Goal: Information Seeking & Learning: Check status

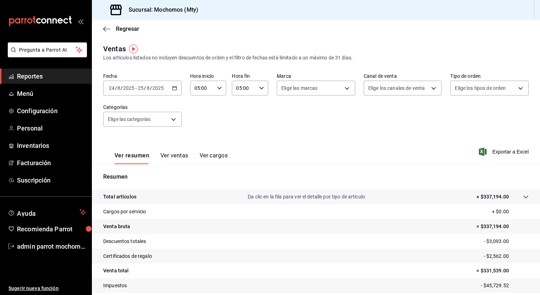
click at [174, 91] on div "[DATE] [DATE] - [DATE] [DATE]" at bounding box center [142, 88] width 79 height 15
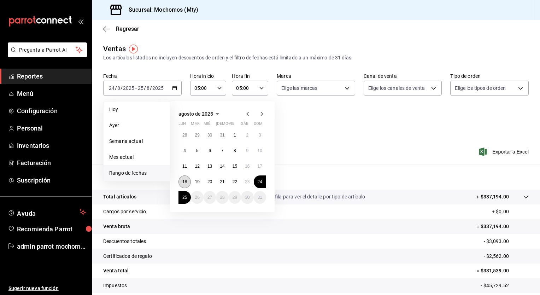
click at [185, 180] on abbr "18" at bounding box center [184, 181] width 5 height 5
click at [186, 198] on abbr "25" at bounding box center [184, 197] width 5 height 5
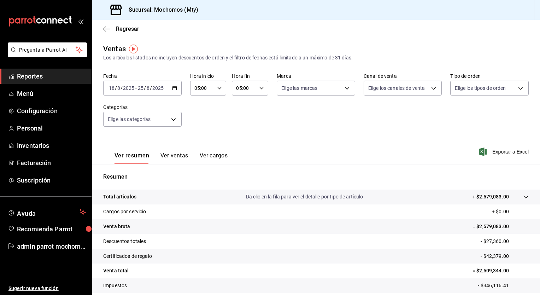
click at [171, 157] on button "Ver ventas" at bounding box center [175, 158] width 28 height 12
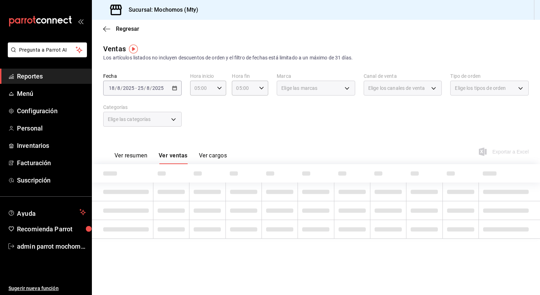
click at [175, 121] on div "Elige las categorías" at bounding box center [142, 119] width 79 height 15
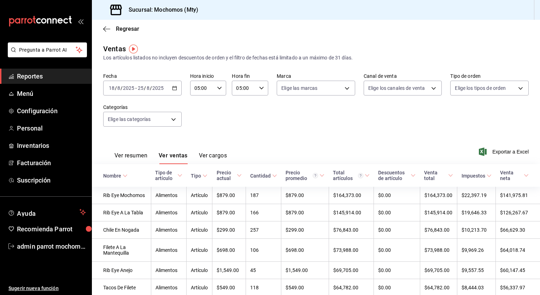
drag, startPoint x: 175, startPoint y: 121, endPoint x: 216, endPoint y: 104, distance: 44.9
click at [216, 104] on div "Fecha [DATE] [DATE] - [DATE] [DATE] Hora inicio 05:00 Hora inicio Hora fin 05:0…" at bounding box center [316, 104] width 426 height 62
click at [173, 122] on body "Pregunta a Parrot AI Reportes Menú Configuración Personal Inventarios Facturaci…" at bounding box center [270, 147] width 540 height 295
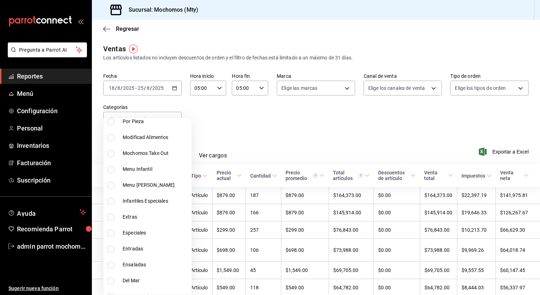
scroll to position [298, 0]
click at [146, 218] on span "Especiales" at bounding box center [156, 217] width 66 height 7
type input "3b4651f6-817c-408f-9f5f-4ea44739af39"
checkbox input "true"
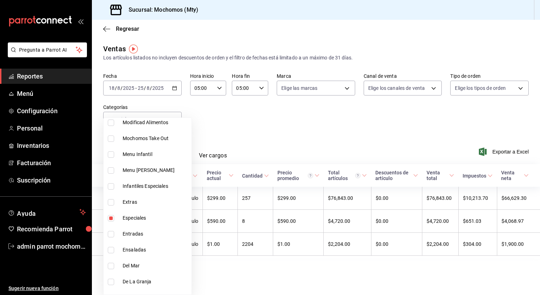
click at [244, 132] on div at bounding box center [270, 147] width 540 height 295
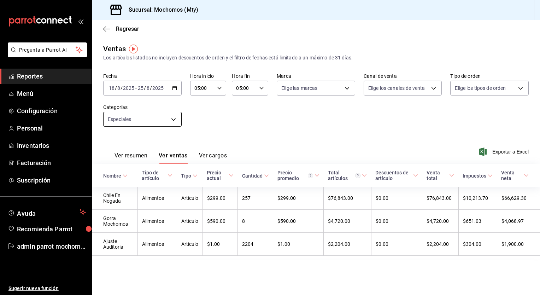
click at [173, 121] on body "Pregunta a Parrot AI Reportes Menú Configuración Personal Inventarios Facturaci…" at bounding box center [270, 147] width 540 height 295
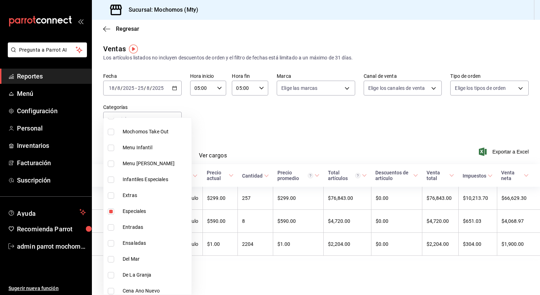
scroll to position [339, 0]
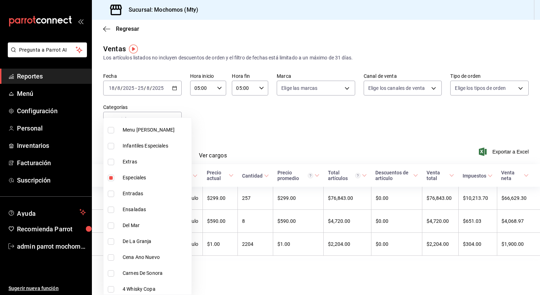
click at [145, 173] on li "Especiales" at bounding box center [148, 178] width 88 height 16
checkbox input "false"
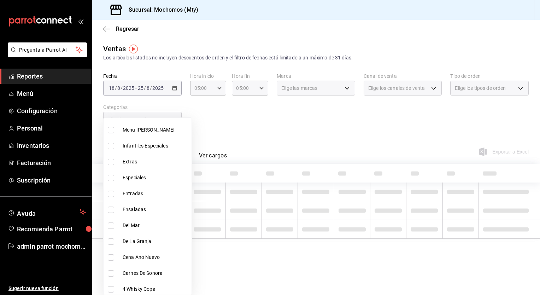
click at [131, 193] on span "Entradas" at bounding box center [156, 193] width 66 height 7
type input "8629d2f8-83e4-4a16-987f-a4d69394a062"
checkbox input "true"
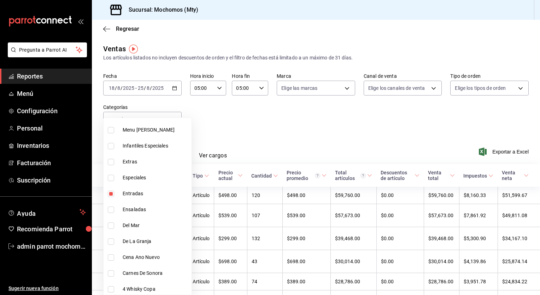
click at [241, 126] on div at bounding box center [270, 147] width 540 height 295
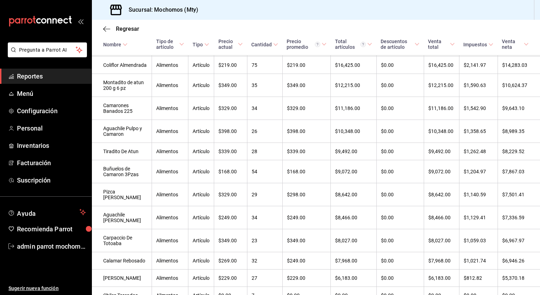
scroll to position [283, 0]
